Goal: Information Seeking & Learning: Learn about a topic

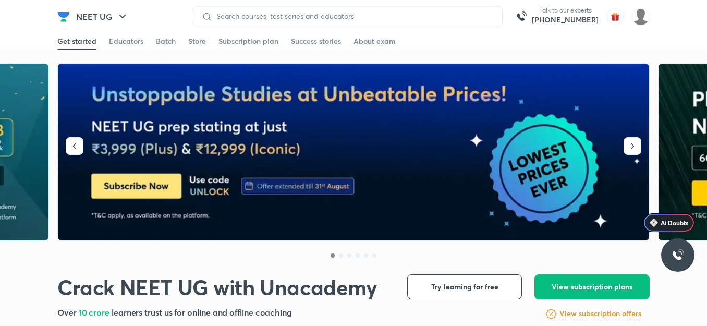
click at [60, 13] on img at bounding box center [63, 16] width 13 height 13
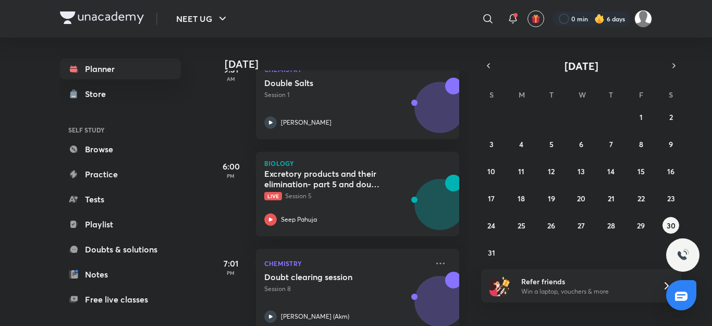
scroll to position [292, 0]
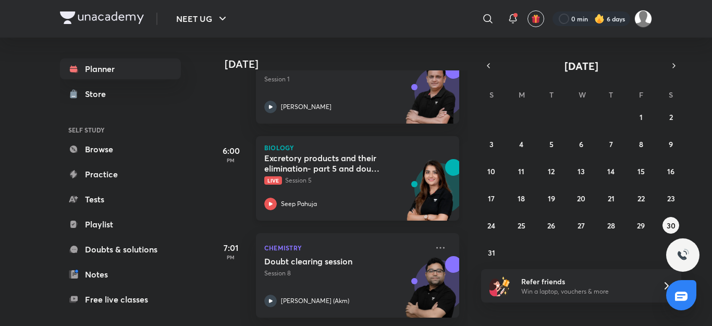
click at [381, 187] on div "Excretory products and their elimination- part 5 and doubt clearing session Liv…" at bounding box center [346, 181] width 164 height 57
